Goal: Navigation & Orientation: Find specific page/section

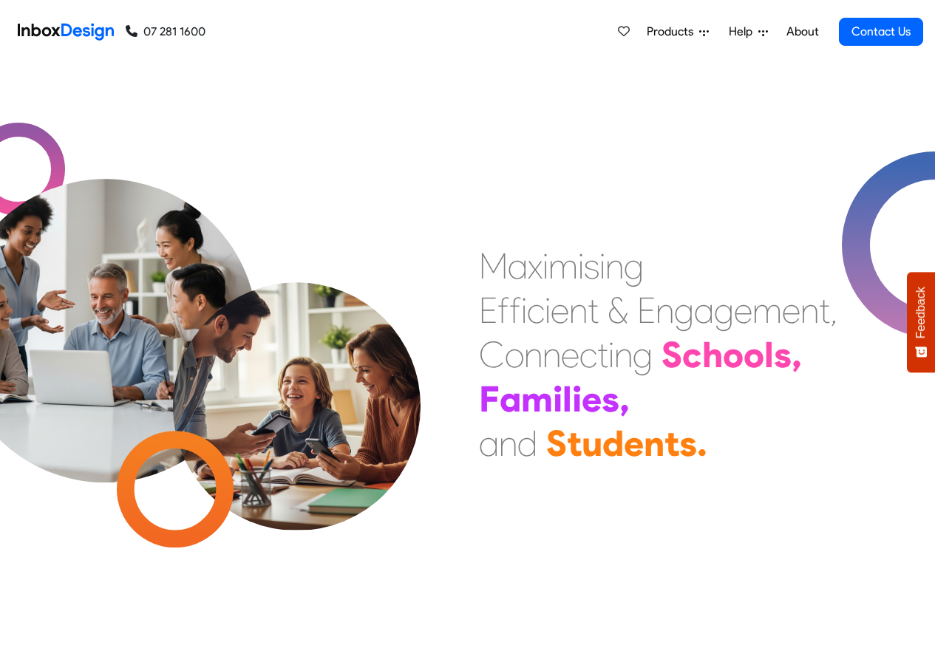
click at [800, 32] on link "About" at bounding box center [802, 32] width 41 height 30
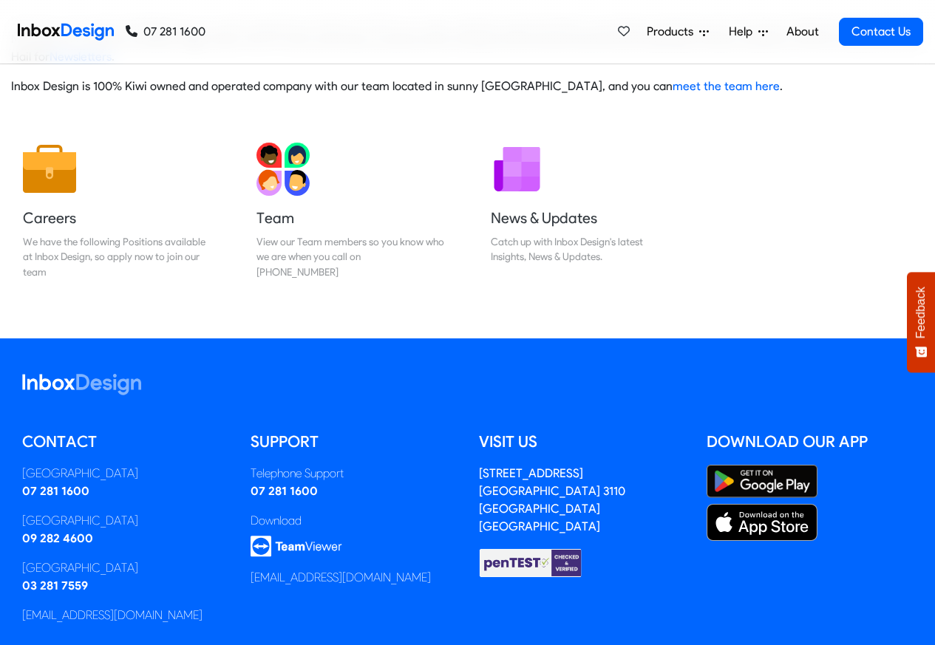
scroll to position [245, 0]
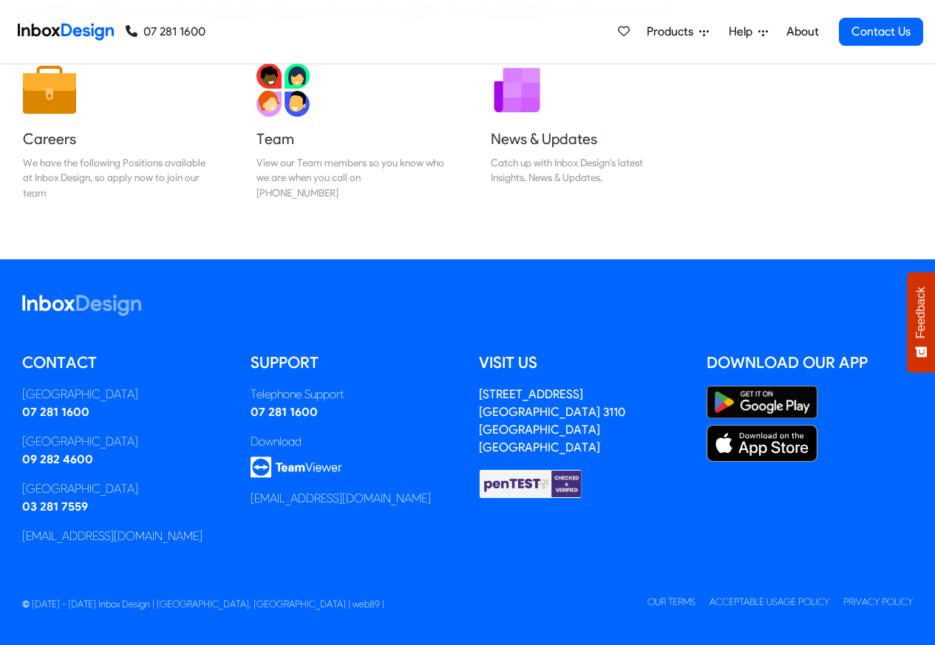
click at [72, 30] on img at bounding box center [66, 32] width 96 height 30
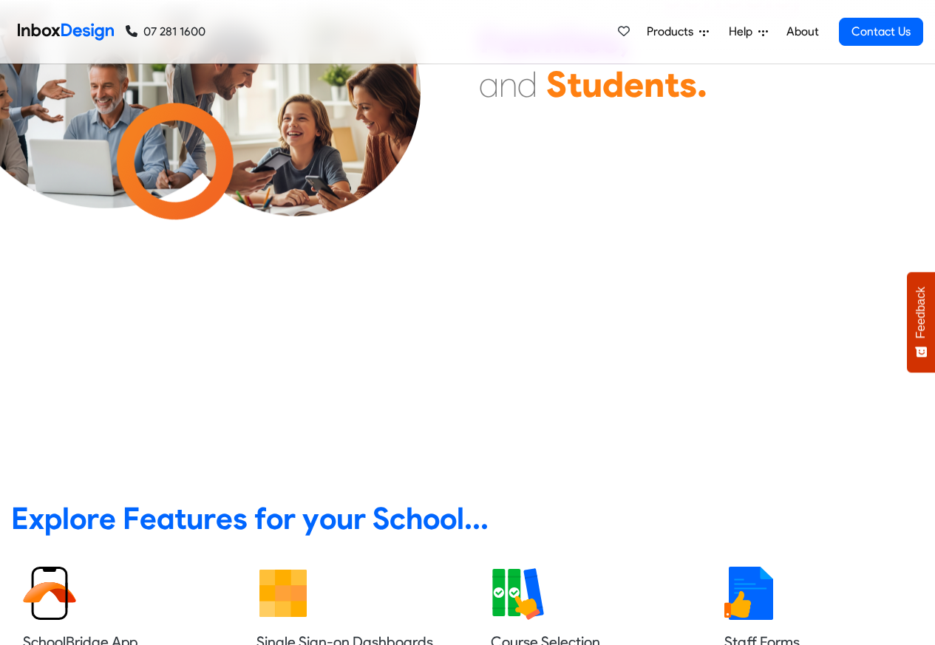
scroll to position [89, 0]
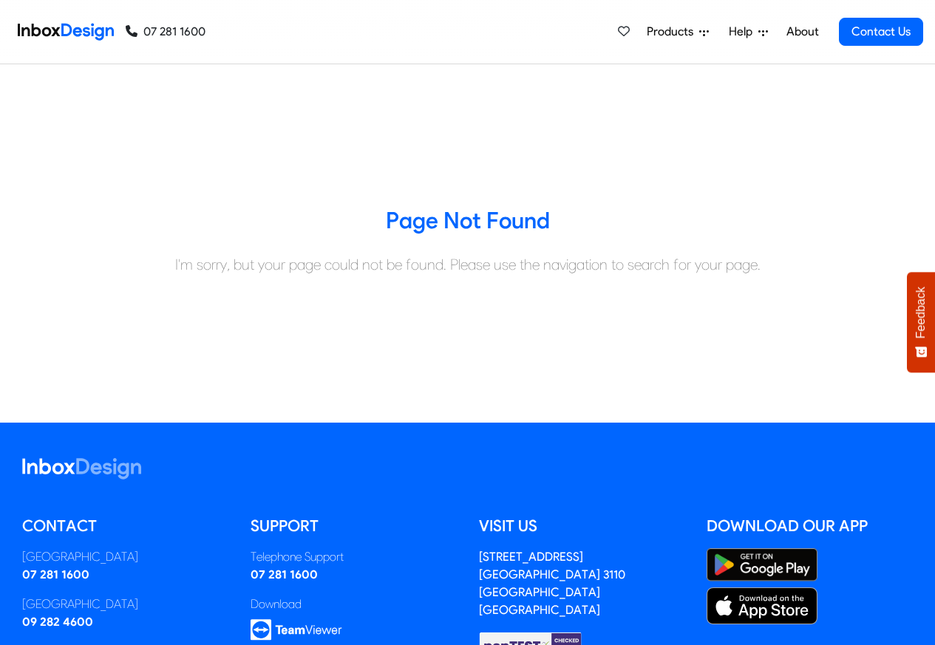
click at [663, 32] on span "Products" at bounding box center [672, 32] width 52 height 18
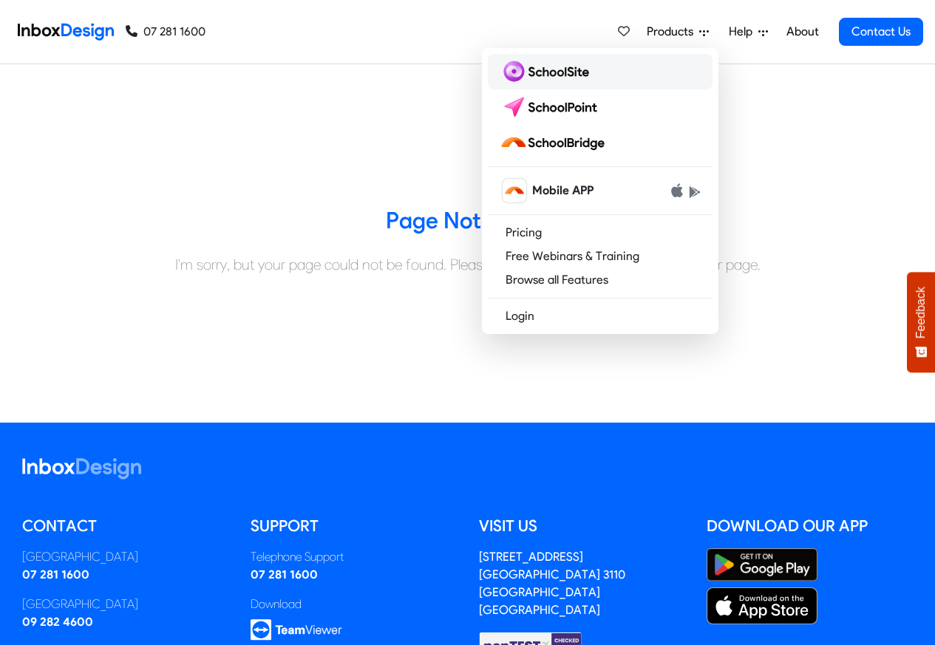
click at [552, 73] on img at bounding box center [546, 72] width 95 height 24
